Goal: Information Seeking & Learning: Find specific fact

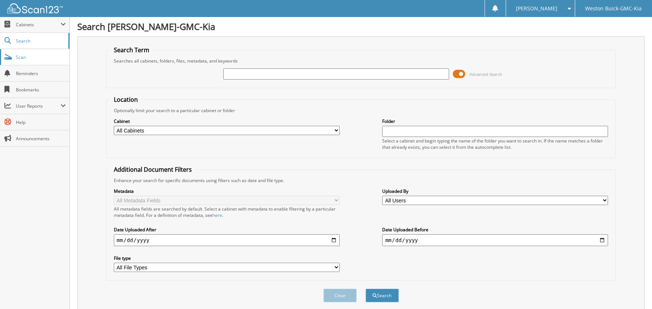
click at [21, 55] on span "Scan" at bounding box center [41, 57] width 50 height 6
click at [336, 127] on select "All Cabinets ACCOUNTS PAYABLE BANK RECONS CAR DEAL FUNDING AND RESERVES CAR DEA…" at bounding box center [227, 130] width 226 height 9
select select "5565"
click at [114, 126] on select "All Cabinets ACCOUNTS PAYABLE BANK RECONS CAR DEAL FUNDING AND RESERVES CAR DEA…" at bounding box center [227, 130] width 226 height 9
click at [401, 128] on input "text" at bounding box center [495, 131] width 226 height 11
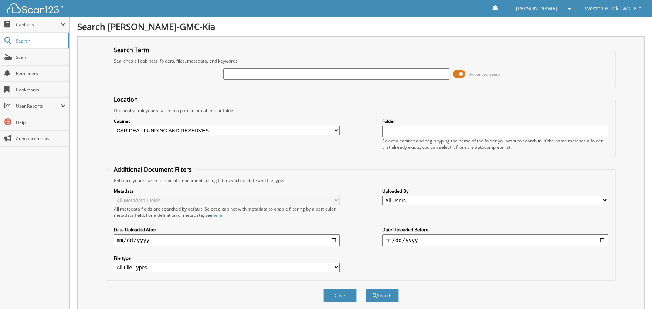
paste input "WA LICENSING [PERSON_NAME]"
type input "WA LICENSING [PERSON_NAME]"
click at [366, 288] on button "Search" at bounding box center [382, 295] width 33 height 14
drag, startPoint x: 461, startPoint y: 133, endPoint x: 368, endPoint y: 130, distance: 94.0
click at [368, 130] on div "Cabinet All Cabinets ACCOUNTS PAYABLE BANK RECONS CAR DEAL FUNDING AND RESERVES…" at bounding box center [361, 134] width 502 height 40
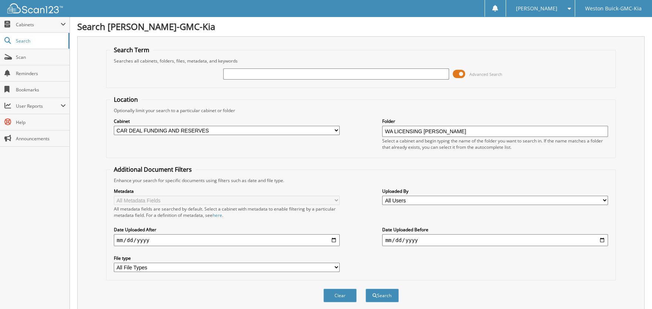
click at [328, 74] on input "text" at bounding box center [336, 73] width 226 height 11
paste input "WA LICENSING [PERSON_NAME]"
type input "WA LICENSING [PERSON_NAME]"
click at [366, 288] on button "Search" at bounding box center [382, 295] width 33 height 14
click at [27, 57] on span "Scan" at bounding box center [41, 57] width 50 height 6
